Goal: Navigation & Orientation: Find specific page/section

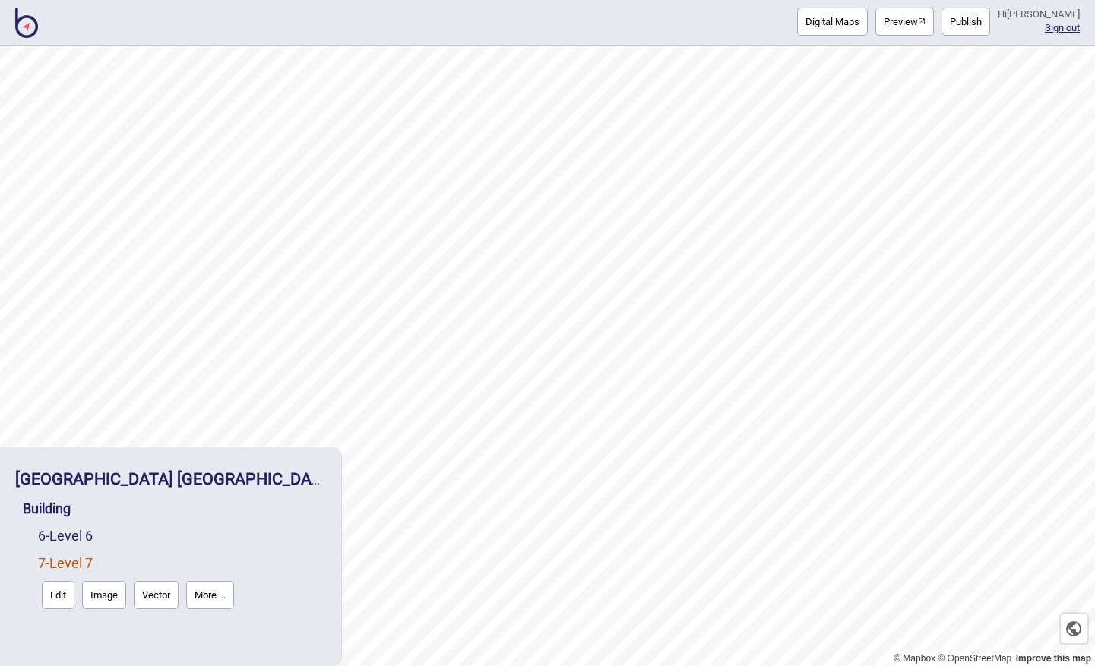
click at [837, 24] on button "Digital Maps" at bounding box center [832, 22] width 71 height 28
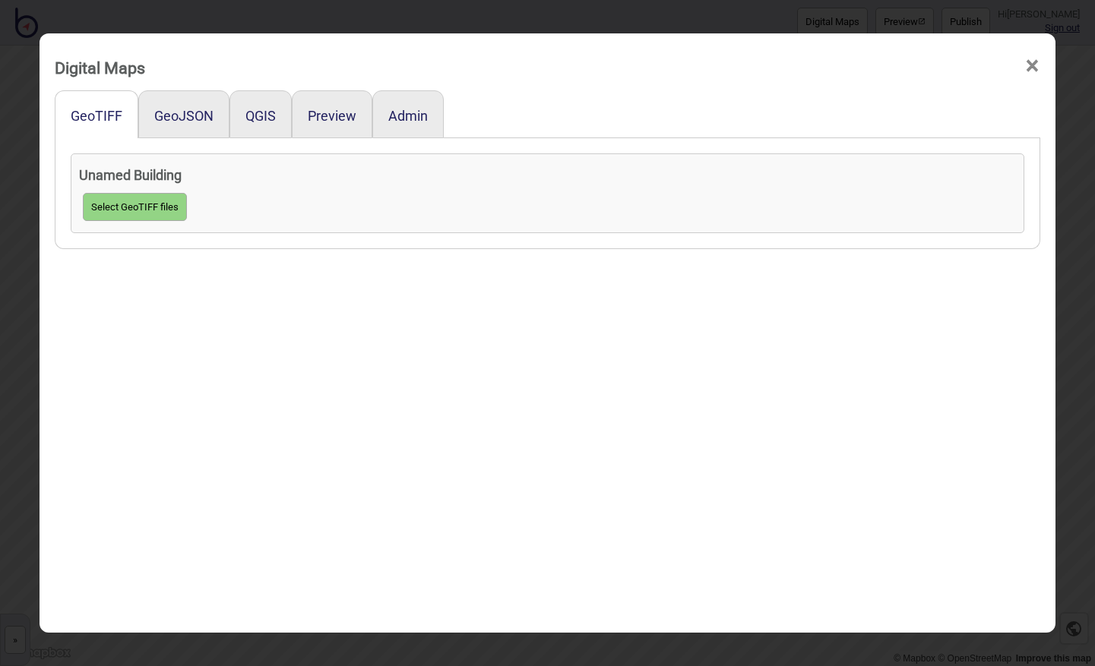
click at [1026, 61] on span "×" at bounding box center [1032, 66] width 16 height 50
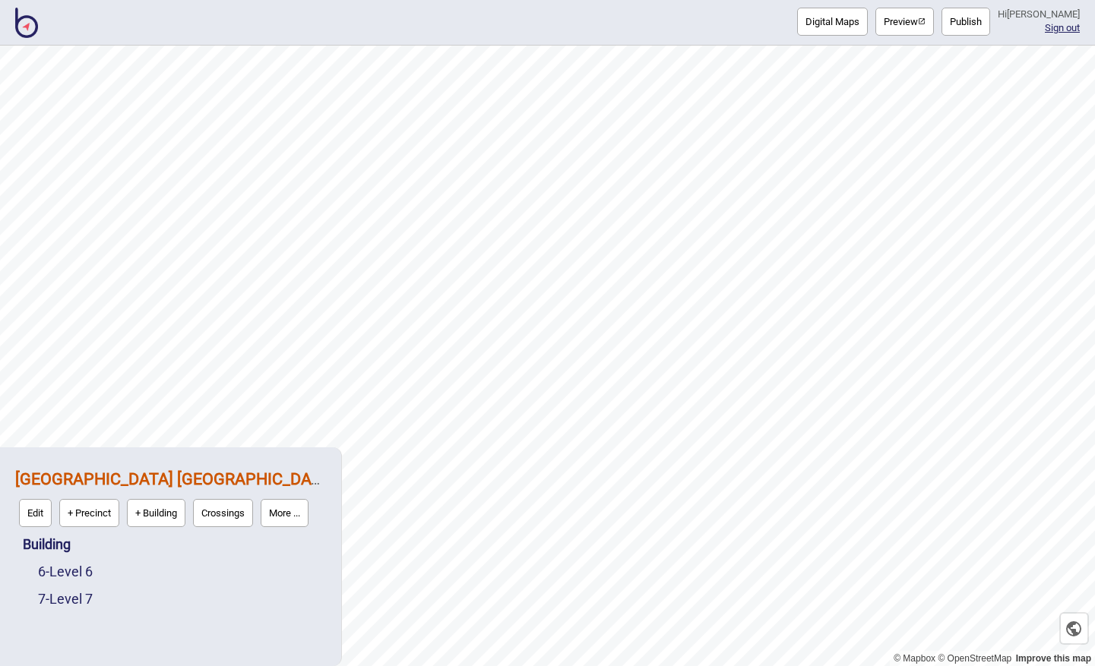
click at [27, 35] on img at bounding box center [26, 23] width 23 height 30
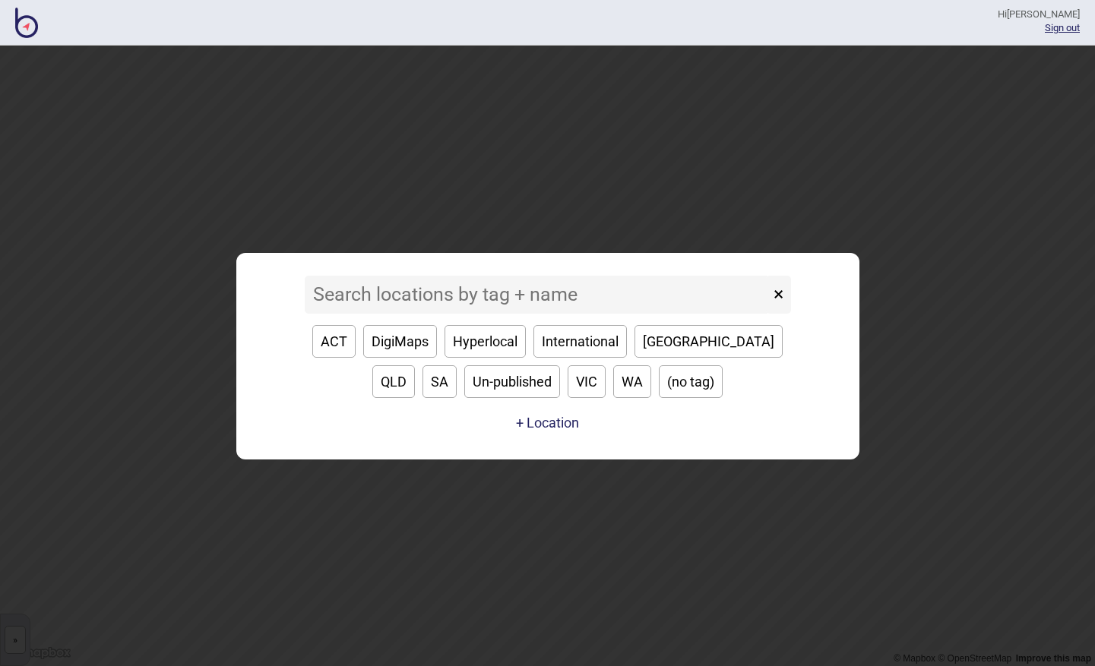
click at [333, 338] on button "ACT" at bounding box center [333, 341] width 43 height 33
type input "ACT"
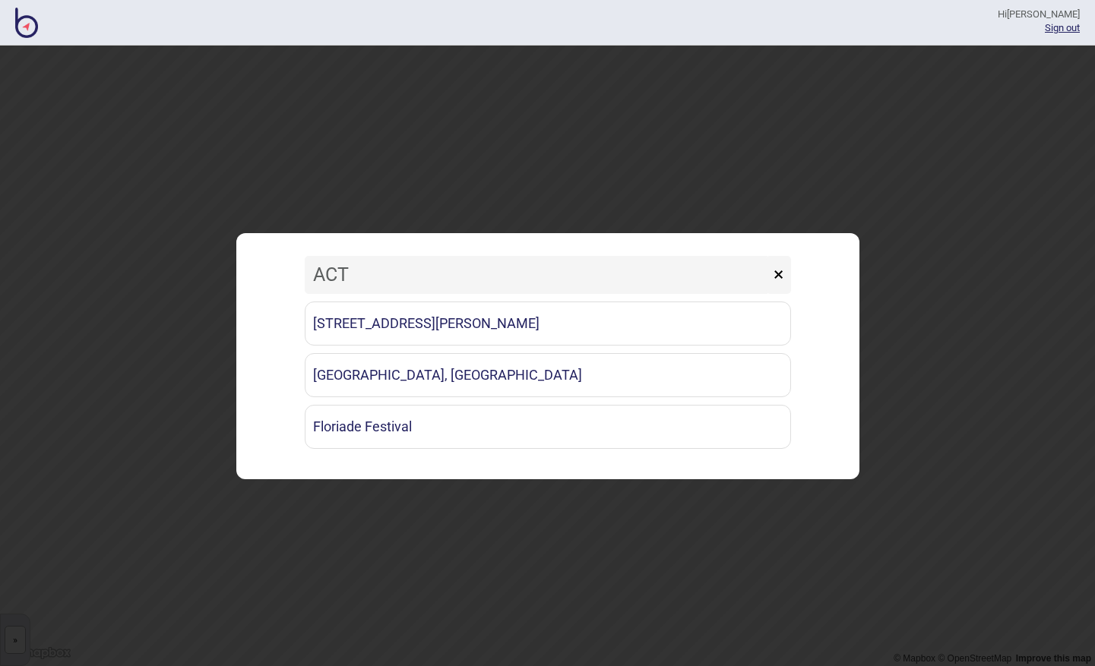
click at [783, 272] on button "×" at bounding box center [778, 275] width 25 height 38
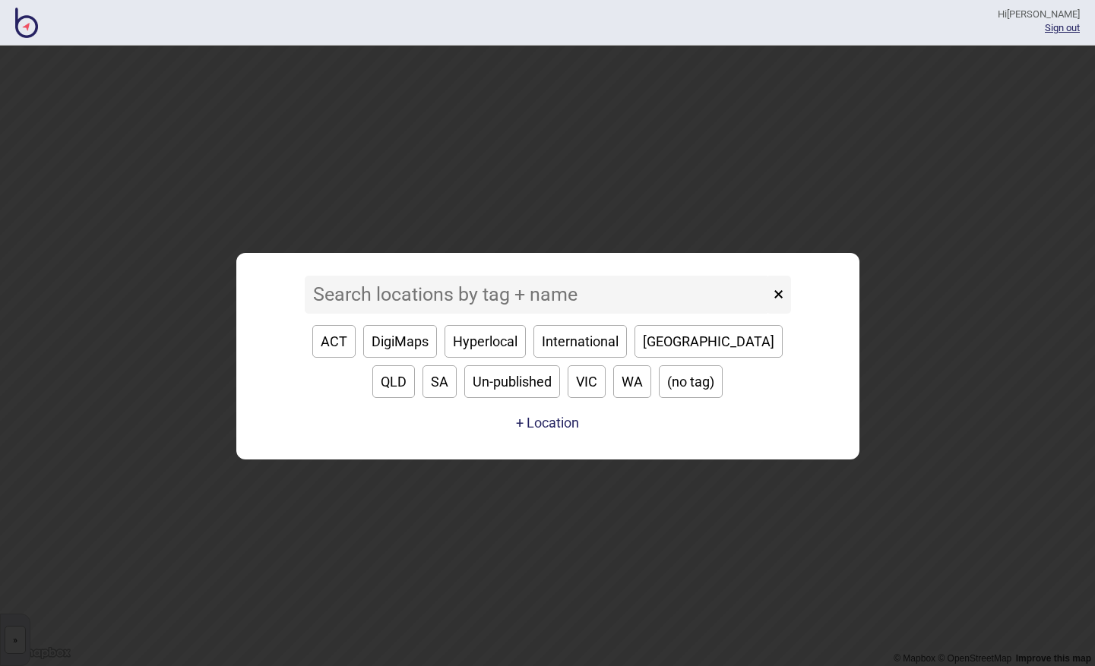
click at [410, 340] on button "DigiMaps" at bounding box center [400, 341] width 74 height 33
type input "DigiMaps"
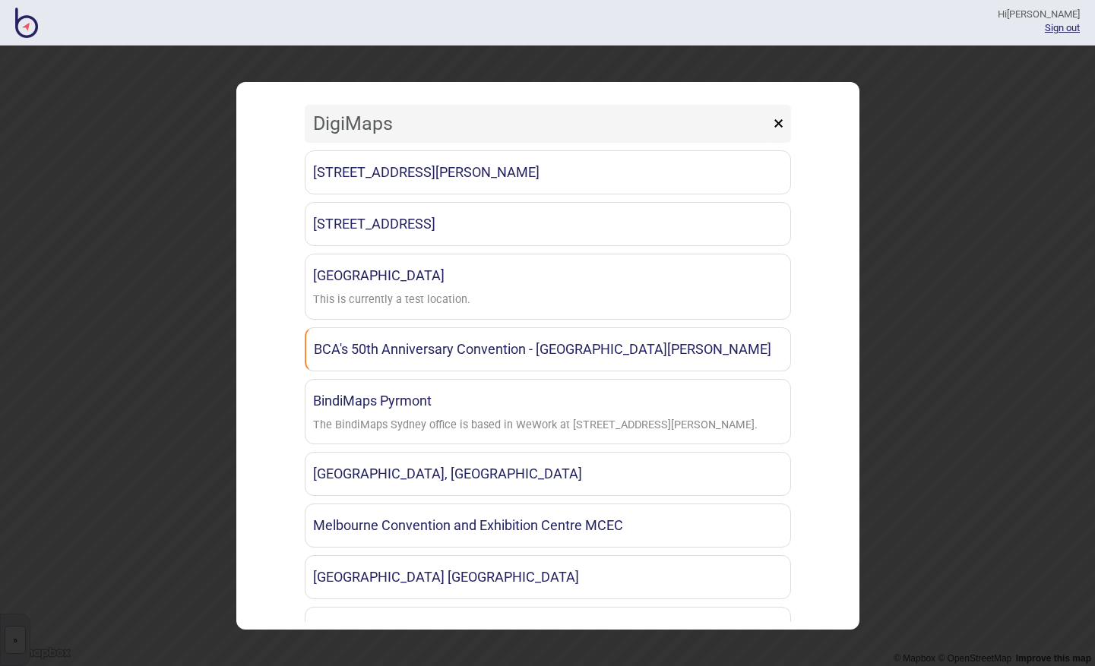
click at [766, 122] on button "×" at bounding box center [778, 124] width 25 height 38
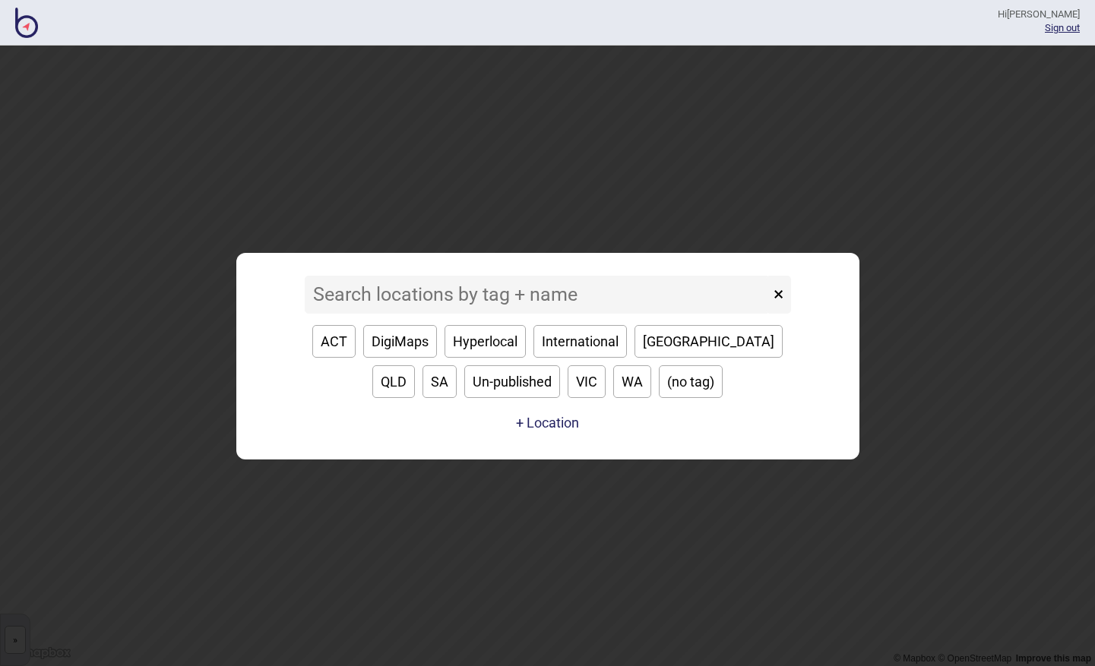
click at [496, 345] on button "Hyperlocal" at bounding box center [485, 341] width 81 height 33
type input "Hyperlocal"
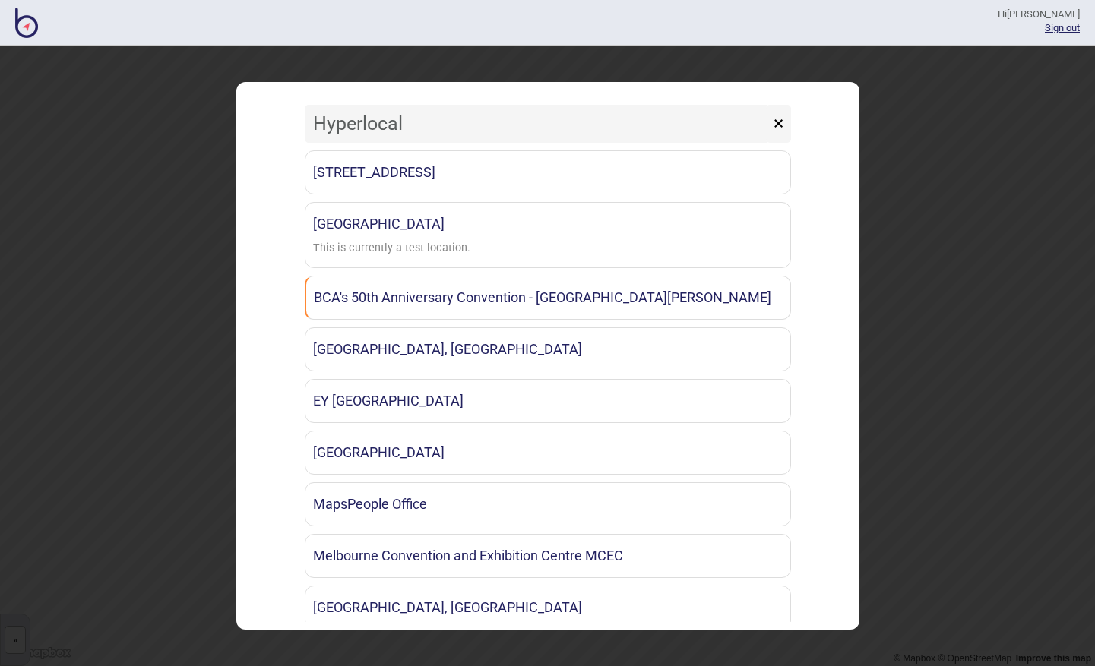
click at [769, 120] on button "×" at bounding box center [778, 124] width 25 height 38
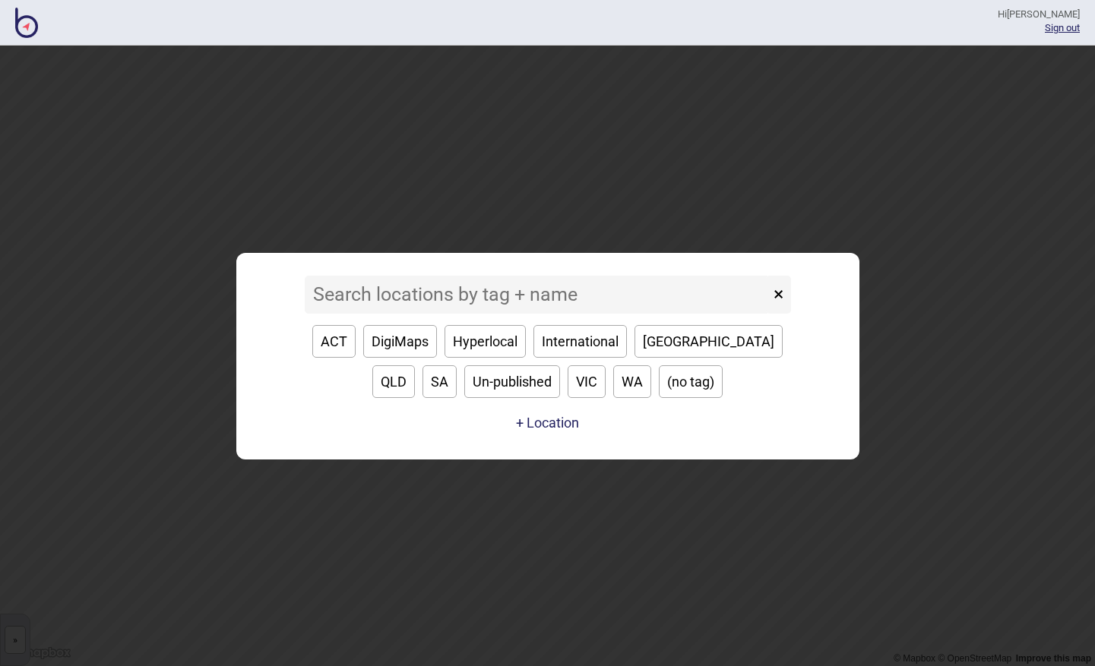
click at [584, 333] on button "International" at bounding box center [579, 341] width 93 height 33
type input "International"
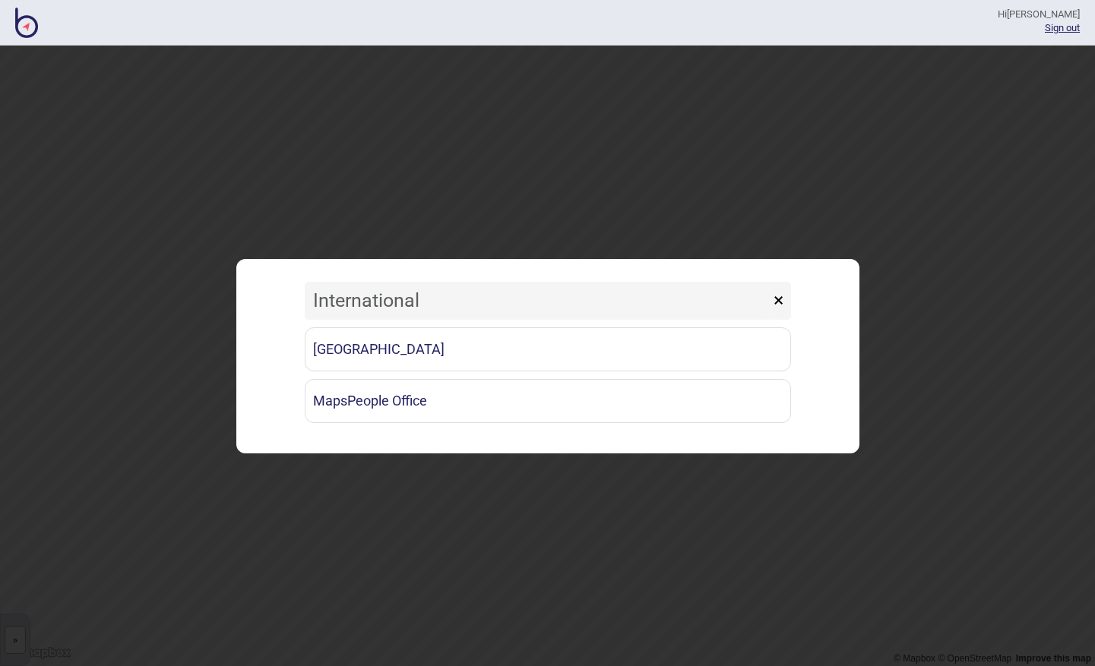
click at [783, 296] on button "×" at bounding box center [778, 301] width 25 height 38
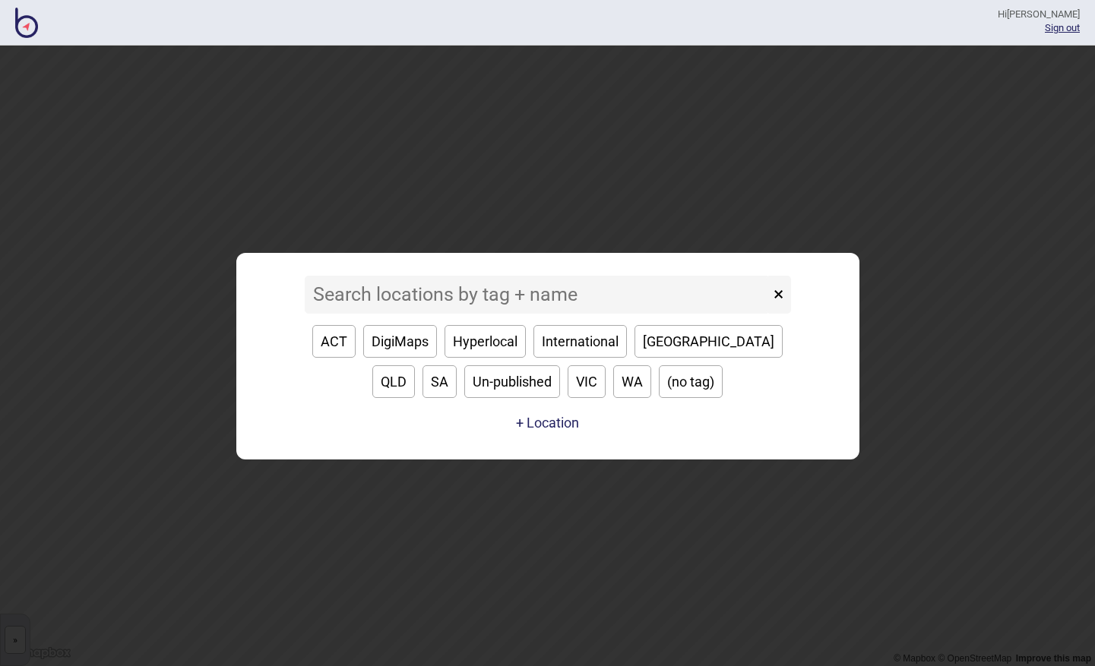
click at [666, 337] on button "[GEOGRAPHIC_DATA]" at bounding box center [708, 341] width 148 height 33
type input "[GEOGRAPHIC_DATA]"
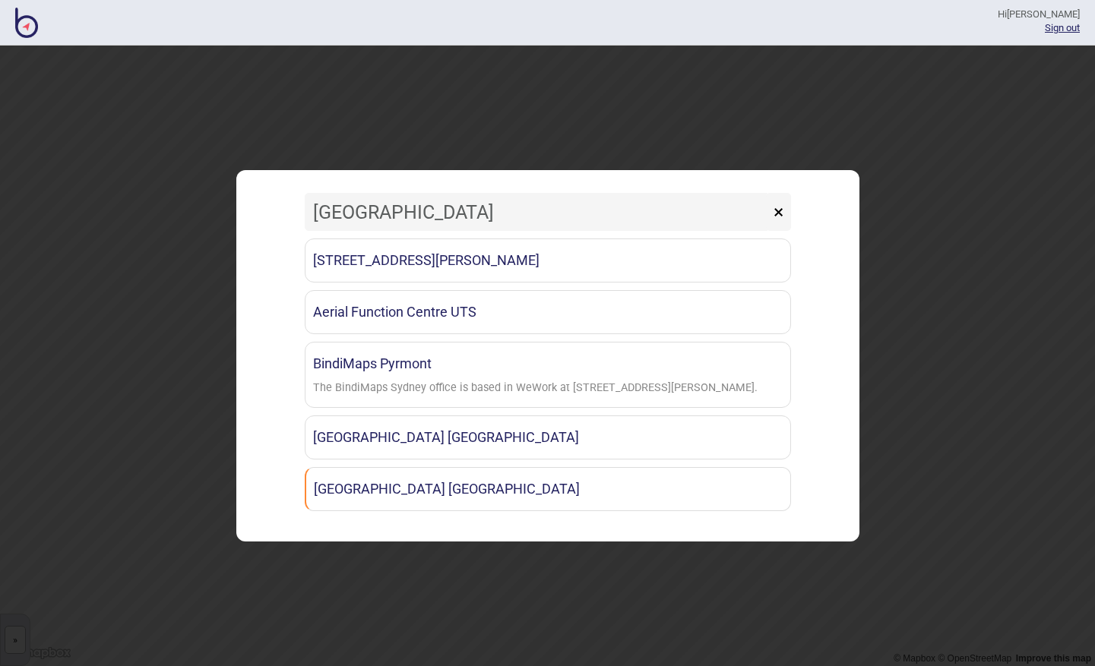
click at [779, 215] on button "×" at bounding box center [778, 212] width 25 height 38
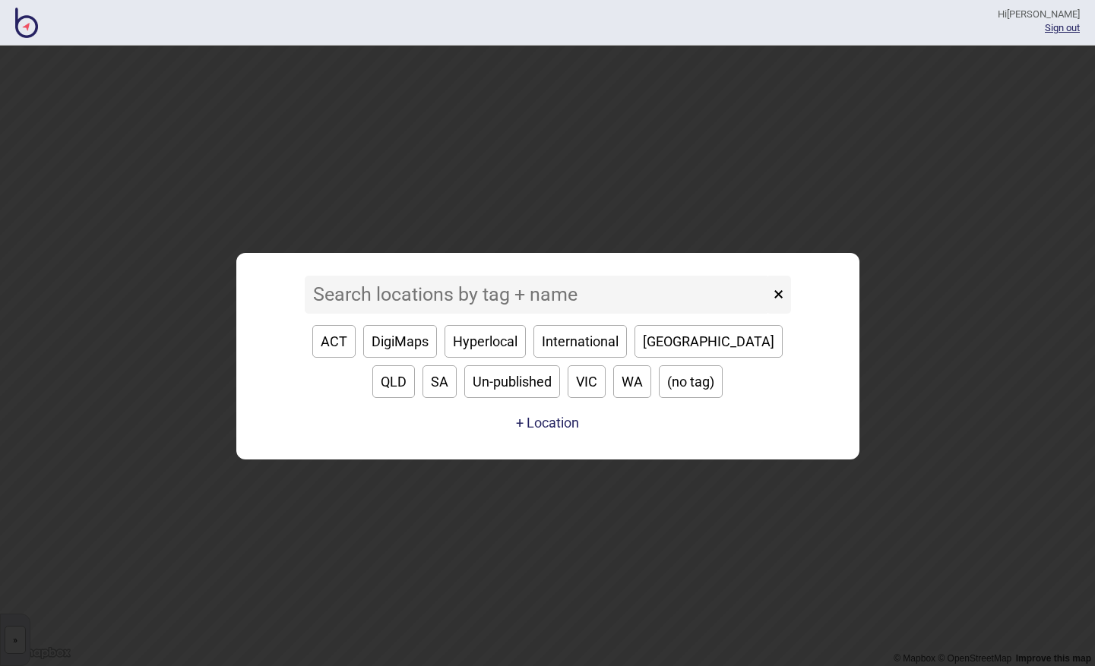
click at [415, 365] on button "QLD" at bounding box center [393, 381] width 43 height 33
type input "QLD"
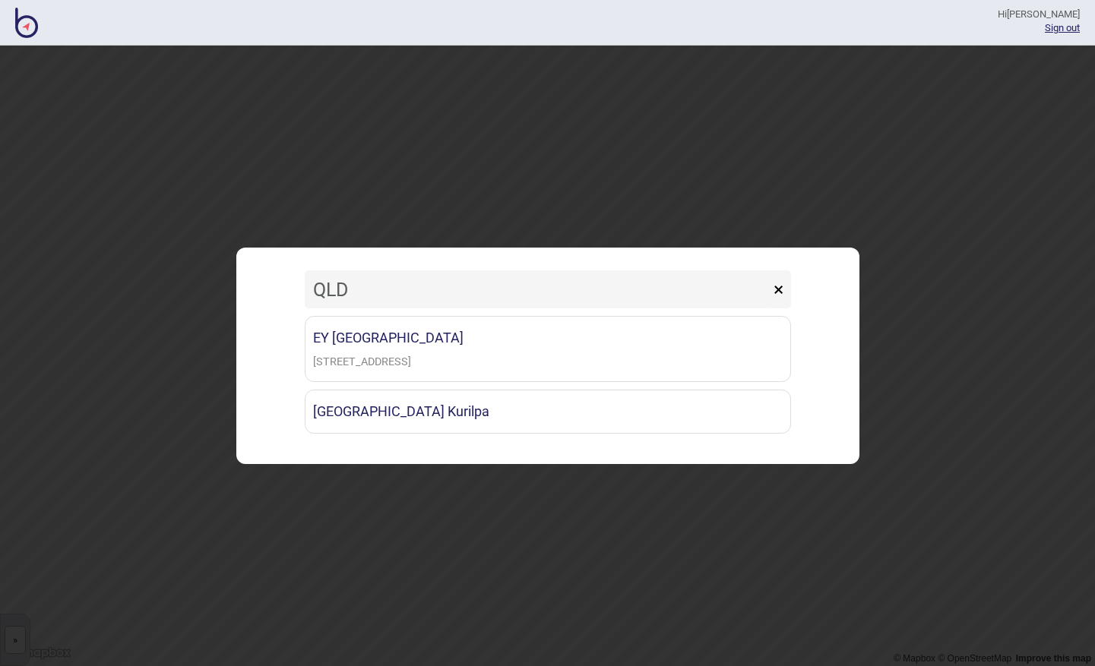
click at [789, 289] on button "×" at bounding box center [778, 290] width 25 height 38
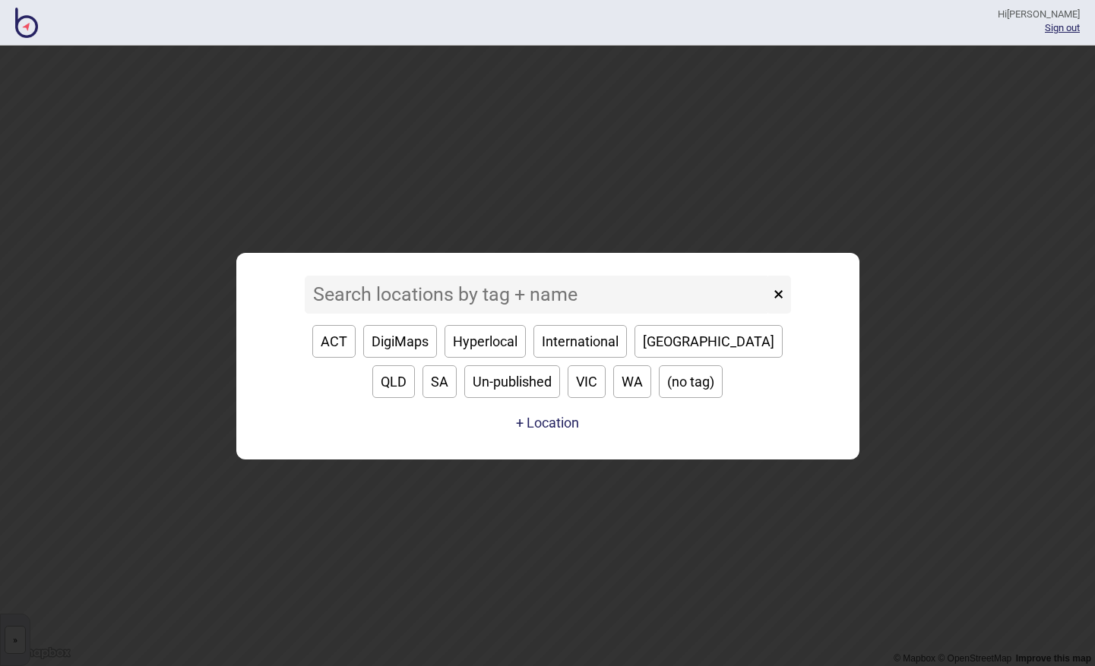
click at [457, 365] on button "SA" at bounding box center [439, 381] width 34 height 33
type input "SA"
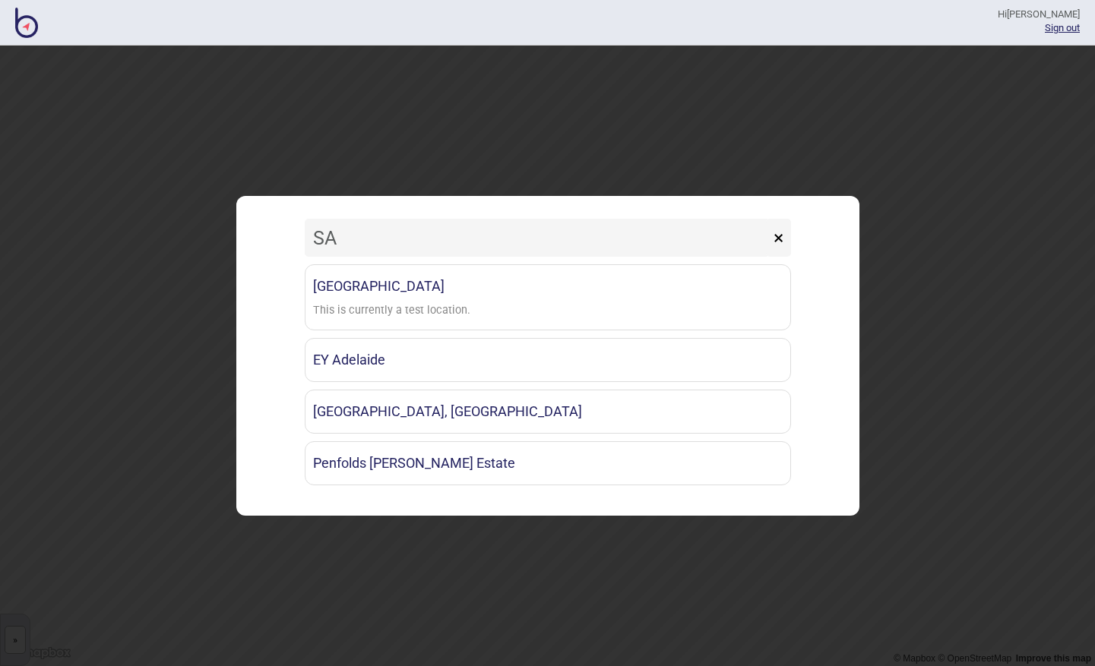
click at [780, 238] on button "×" at bounding box center [778, 238] width 25 height 38
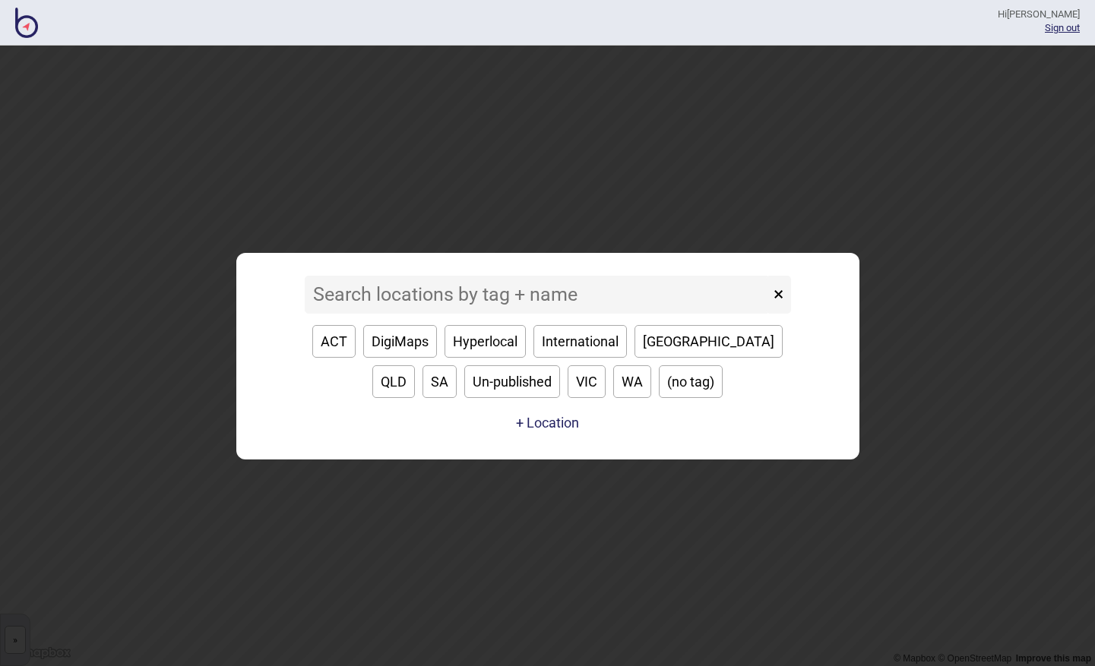
click at [457, 365] on button "SA" at bounding box center [439, 381] width 34 height 33
type input "SA"
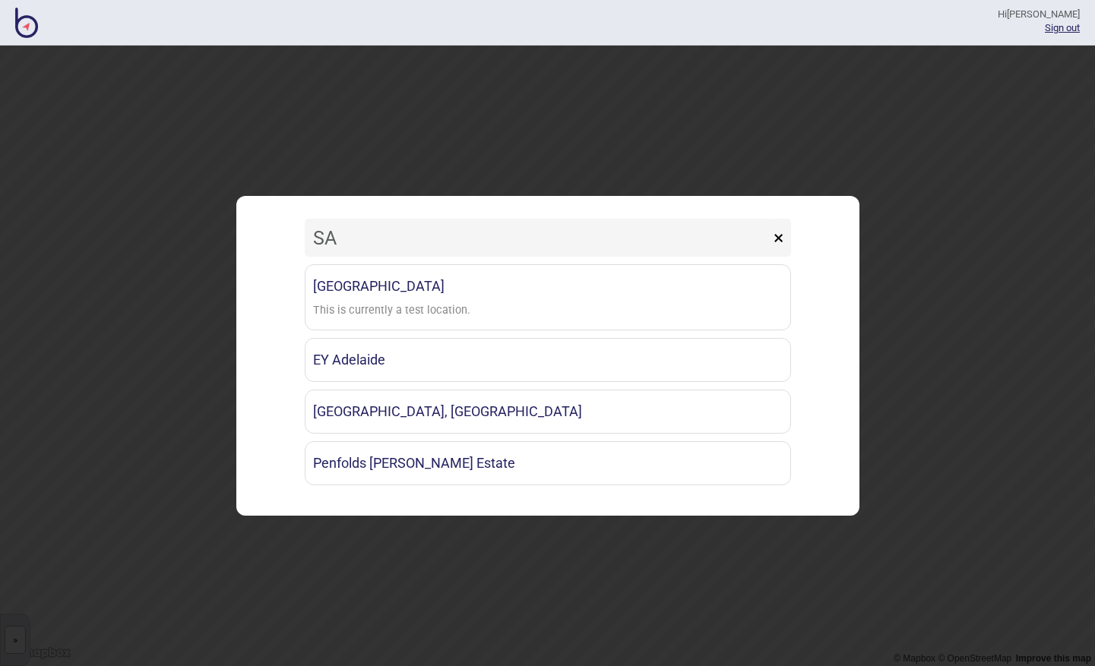
click at [779, 235] on button "×" at bounding box center [778, 238] width 25 height 38
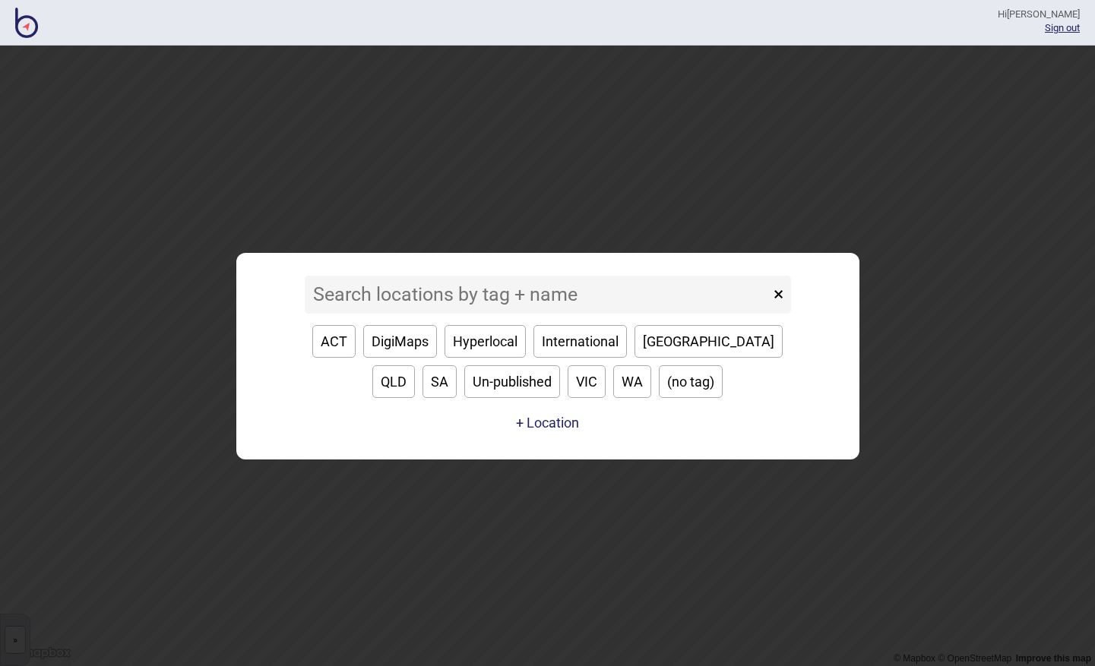
click at [513, 380] on button "Un-published" at bounding box center [512, 381] width 96 height 33
type input "Un-published"
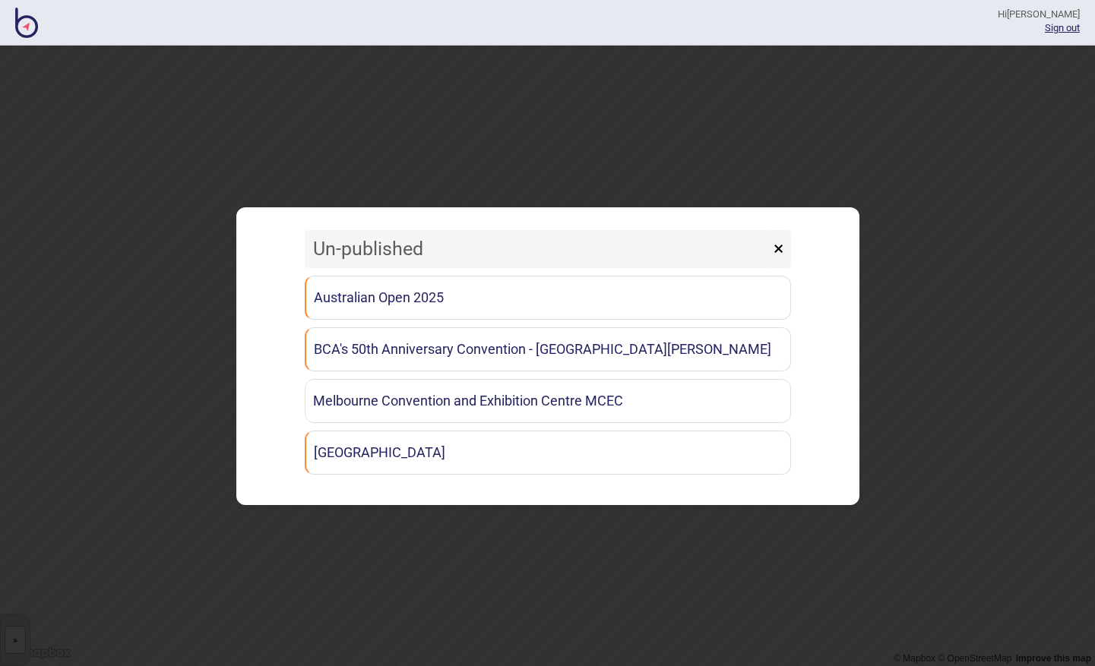
click at [781, 250] on button "×" at bounding box center [778, 249] width 25 height 38
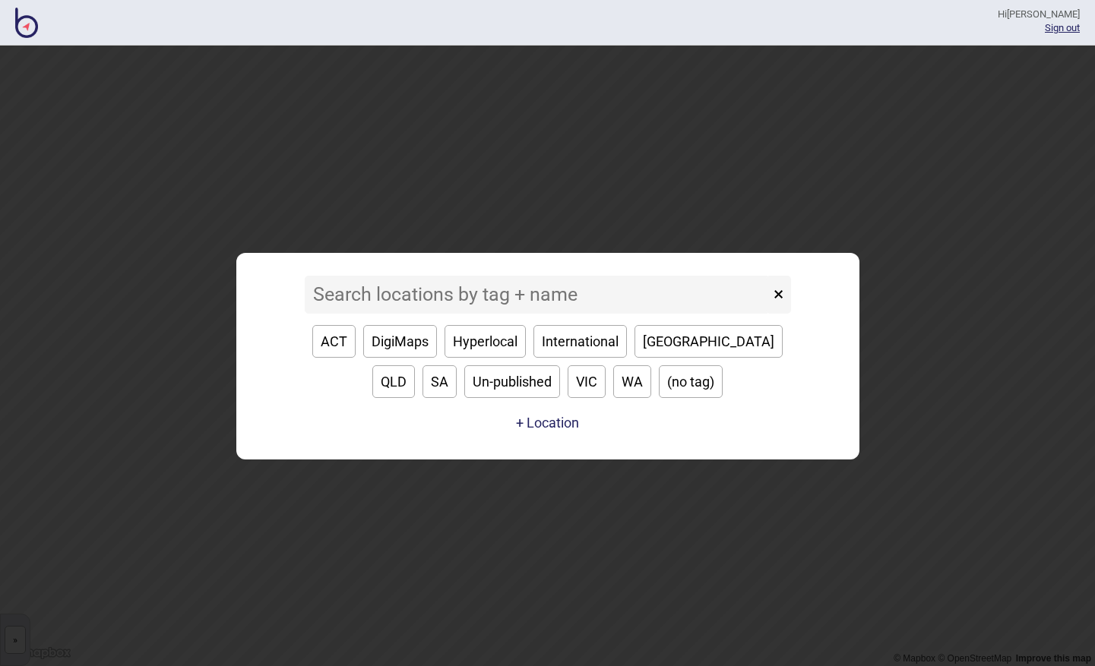
click at [568, 385] on button "VIC" at bounding box center [587, 381] width 38 height 33
type input "VIC"
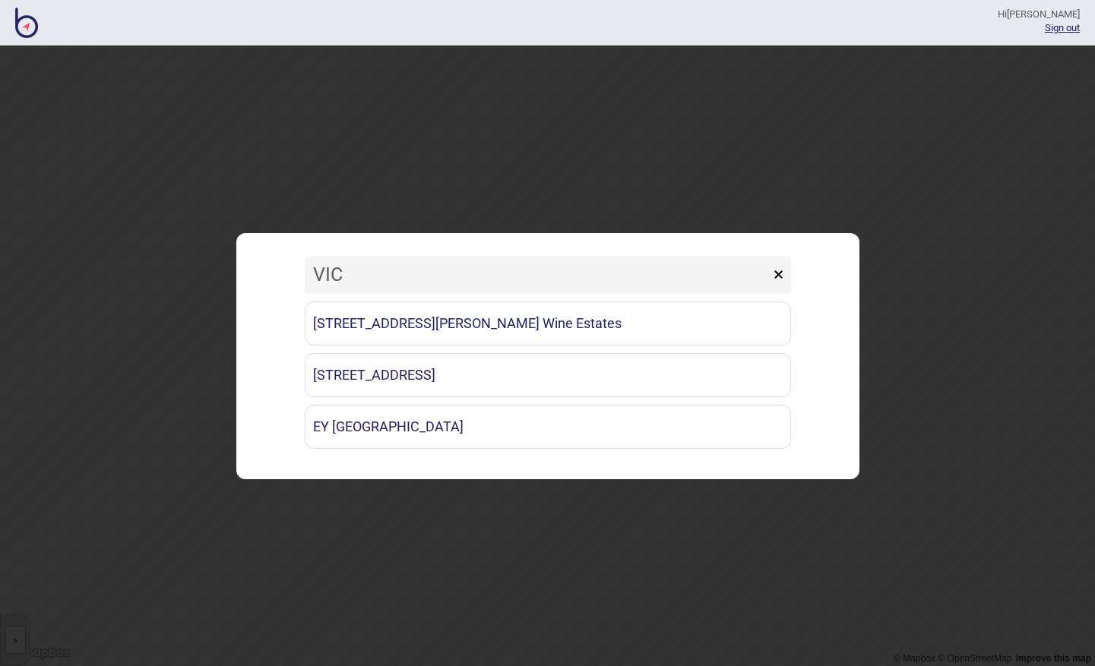
click at [783, 273] on button "×" at bounding box center [778, 275] width 25 height 38
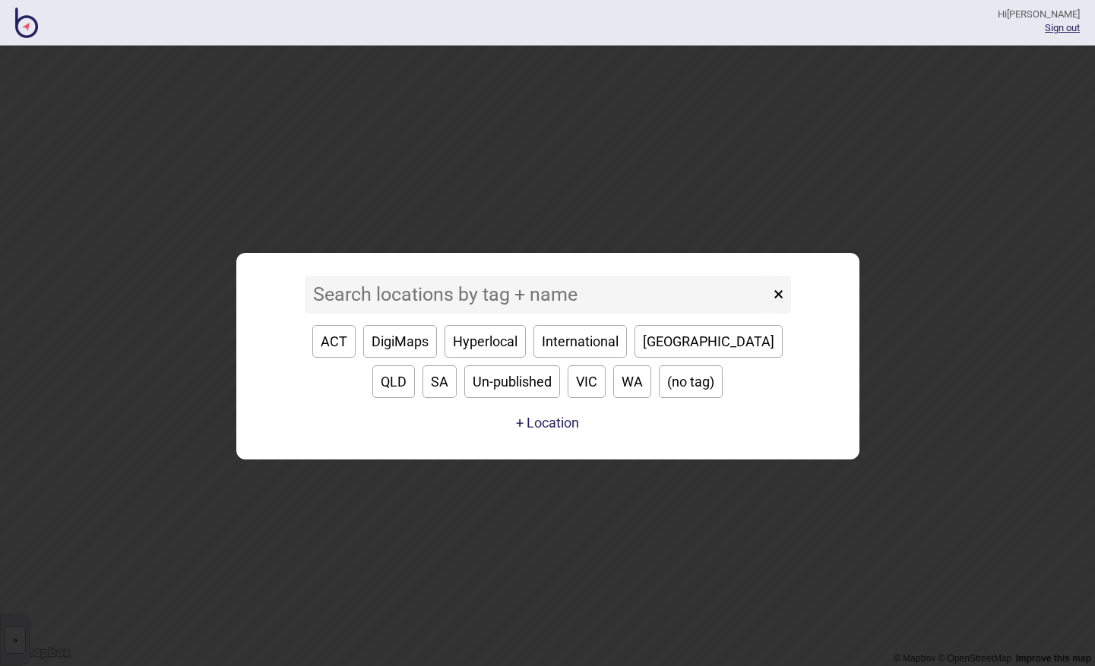
click at [613, 373] on button "WA" at bounding box center [632, 381] width 38 height 33
type input "WA"
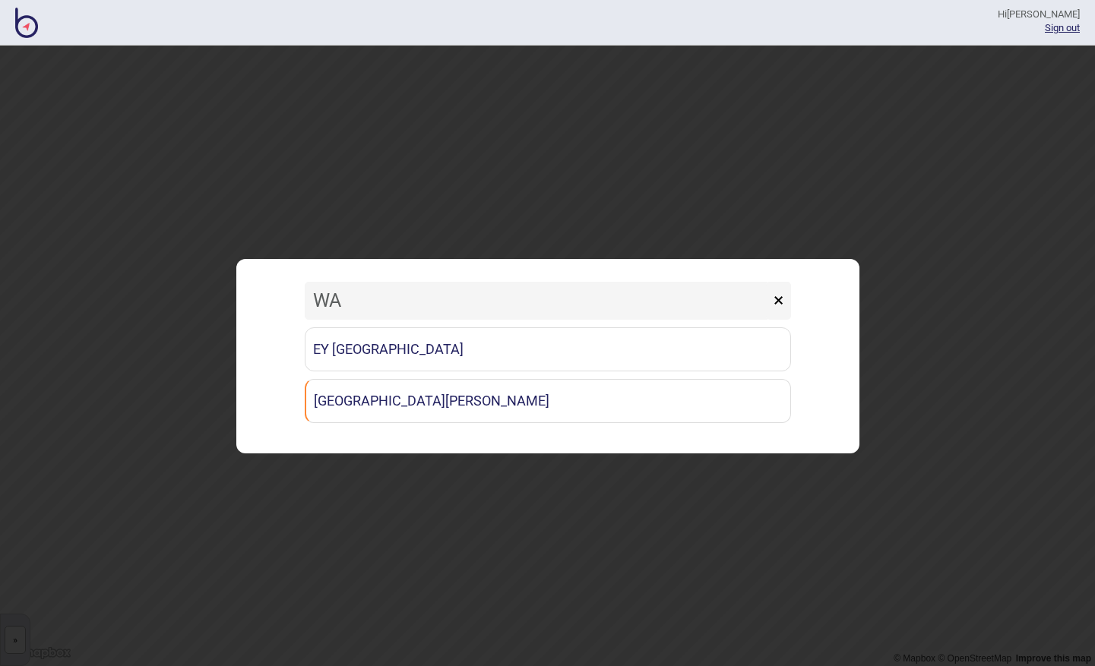
click at [781, 295] on button "×" at bounding box center [778, 301] width 25 height 38
